Goal: Navigation & Orientation: Find specific page/section

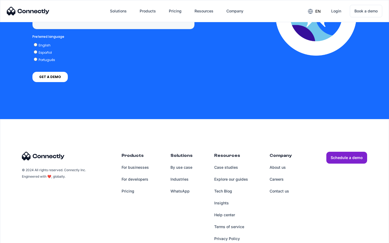
scroll to position [1372, 0]
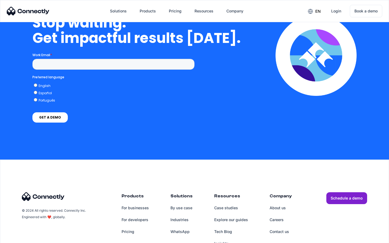
scroll to position [1573, 0]
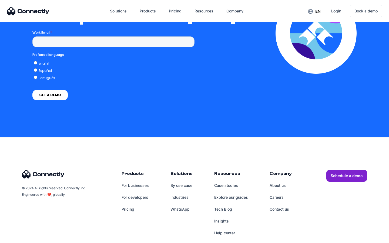
scroll to position [1183, 0]
